Goal: Submit feedback/report problem: Submit feedback/report problem

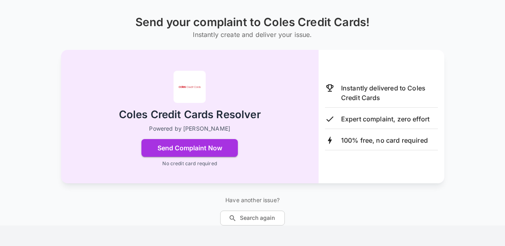
scroll to position [64, 0]
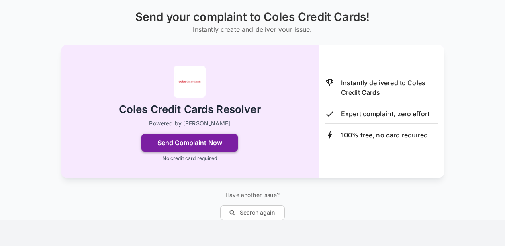
click at [215, 141] on button "Send Complaint Now" at bounding box center [189, 143] width 96 height 18
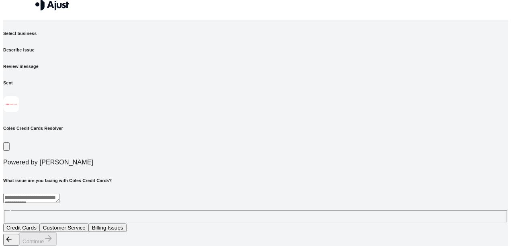
scroll to position [0, 0]
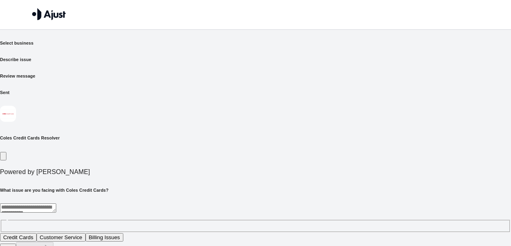
click at [104, 203] on div "* ​" at bounding box center [255, 217] width 511 height 29
click at [37, 233] on button "Credit Cards" at bounding box center [18, 237] width 37 height 8
click at [136, 203] on textarea "**********" at bounding box center [168, 207] width 336 height 9
type textarea "*"
type textarea "**********"
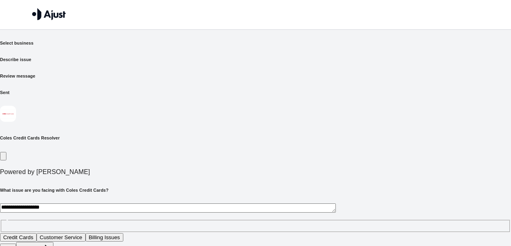
click at [53, 242] on button "Continue" at bounding box center [34, 248] width 37 height 13
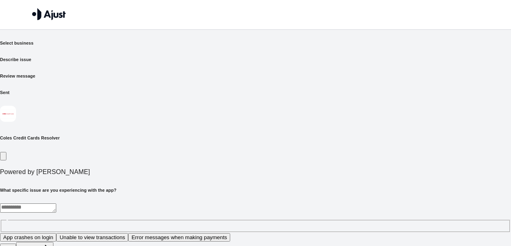
click at [128, 233] on button "Unable to view transactions" at bounding box center [92, 237] width 72 height 8
click at [53, 242] on button "Continue" at bounding box center [34, 248] width 37 height 13
